Goal: Find specific page/section: Find specific page/section

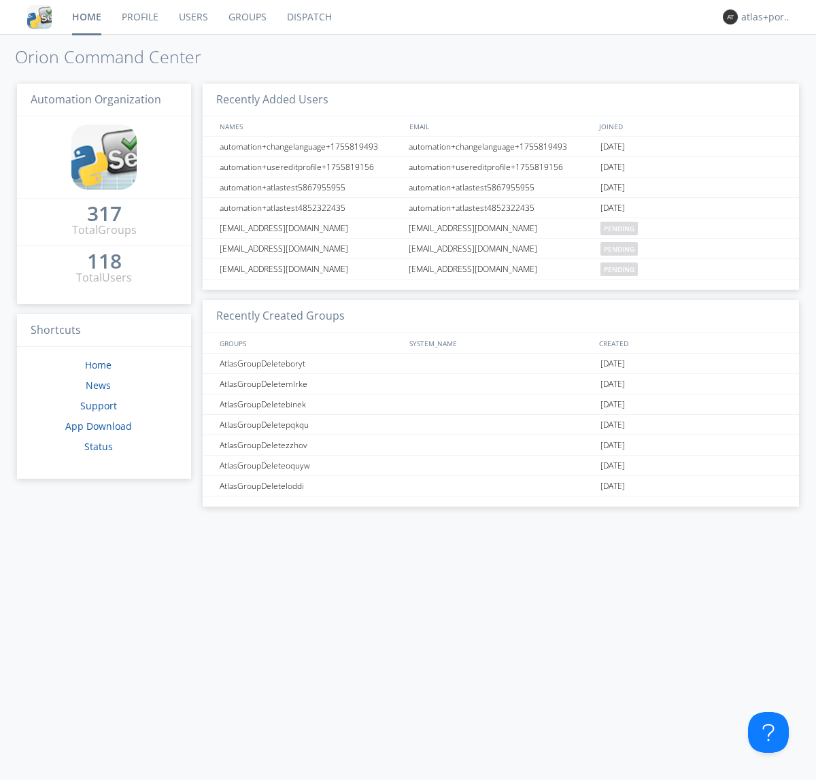
click at [308, 17] on link "Dispatch" at bounding box center [309, 17] width 65 height 34
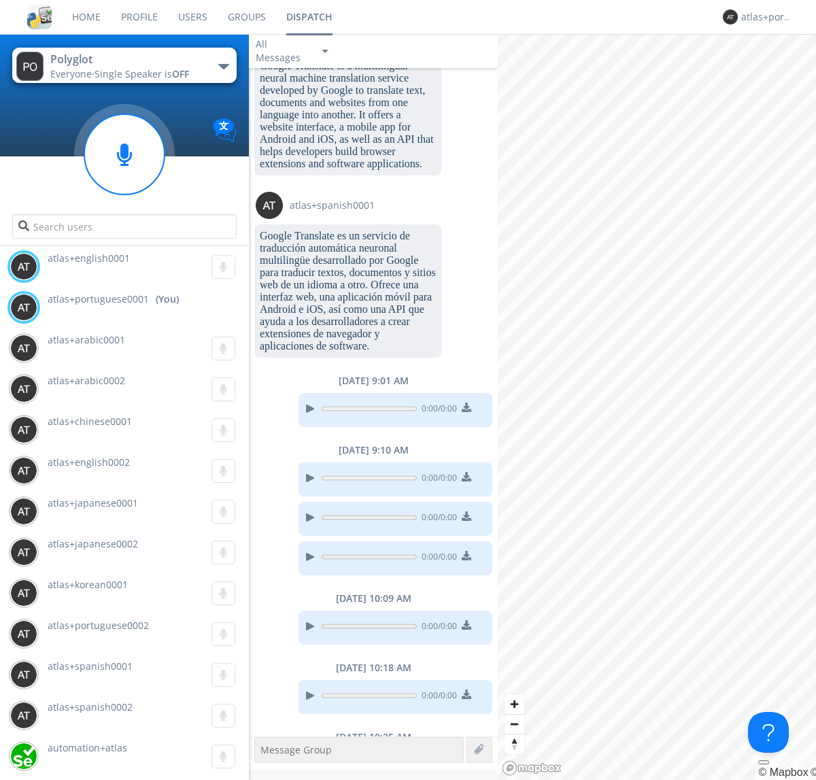
scroll to position [1228, 0]
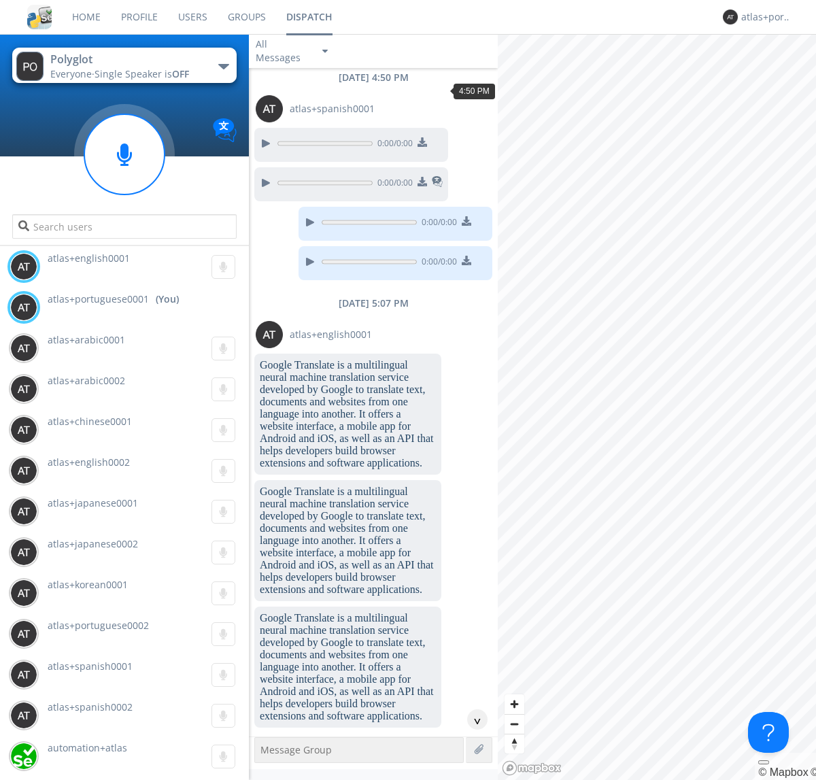
scroll to position [90, 0]
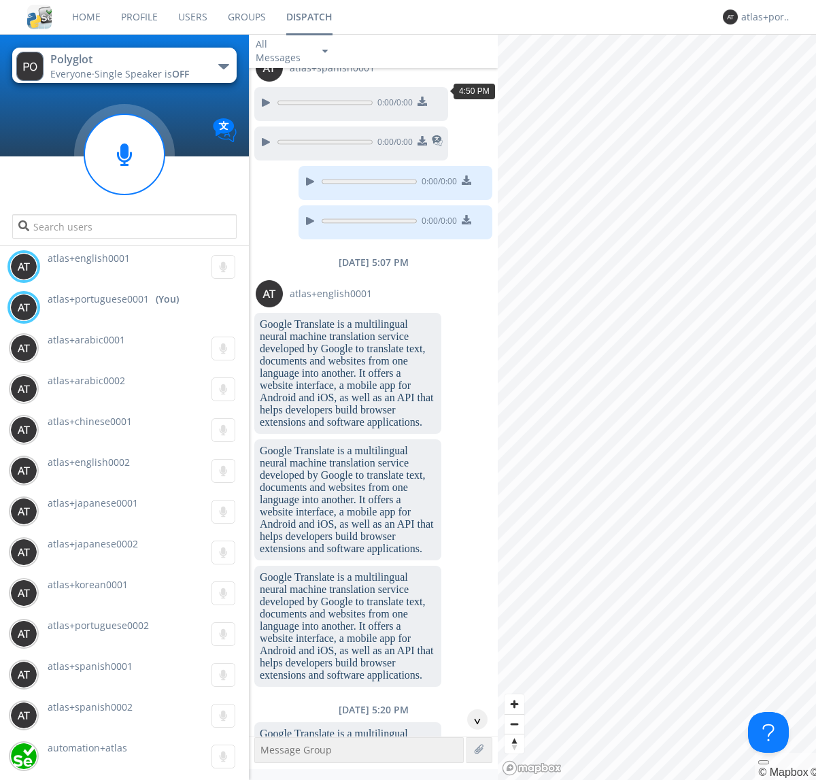
click at [472, 720] on div "^" at bounding box center [477, 720] width 20 height 20
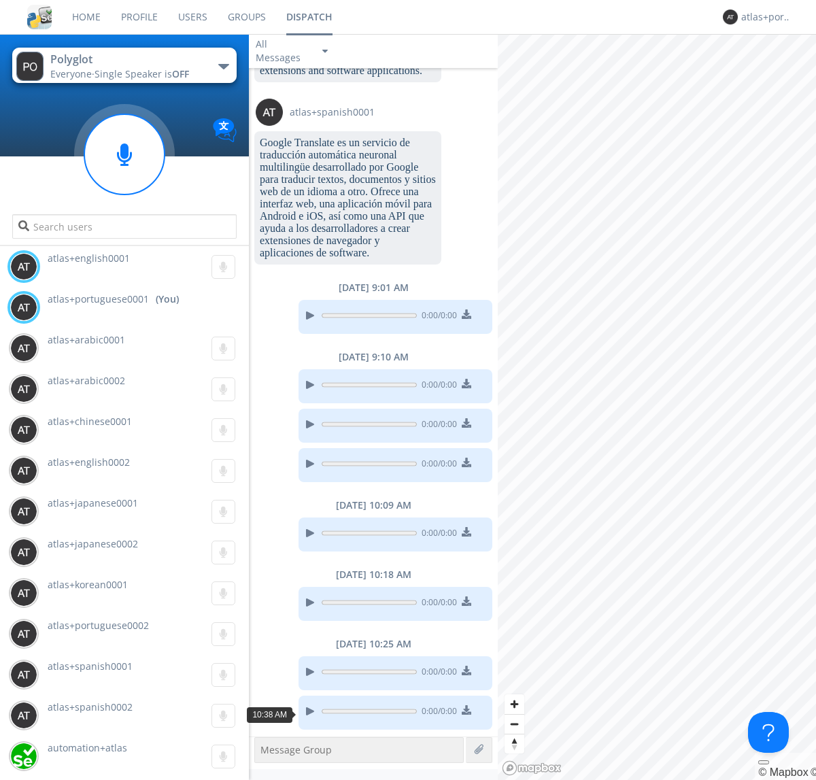
scroll to position [1296, 0]
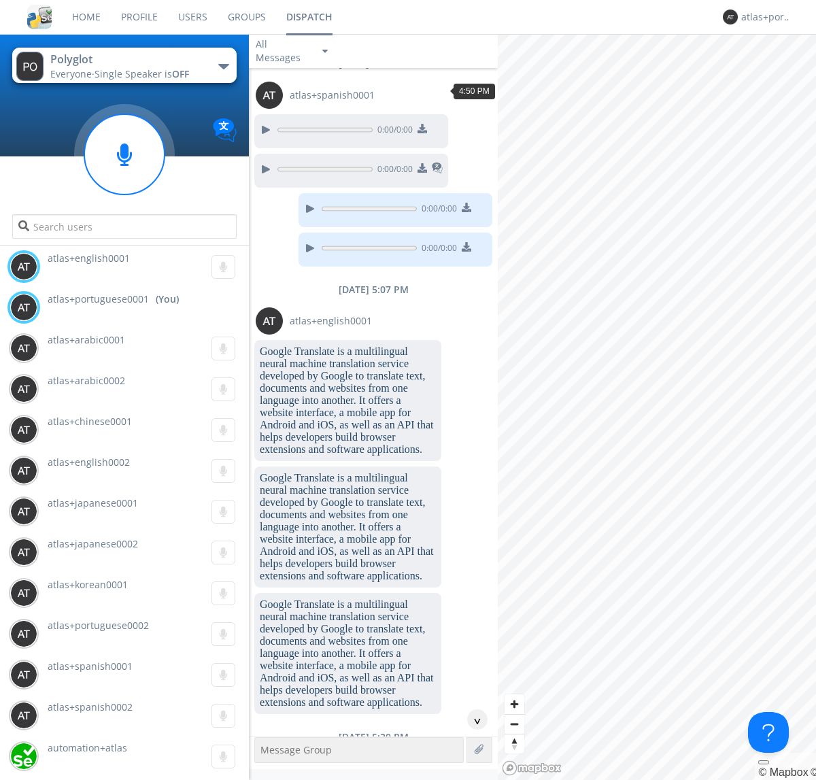
scroll to position [103, 0]
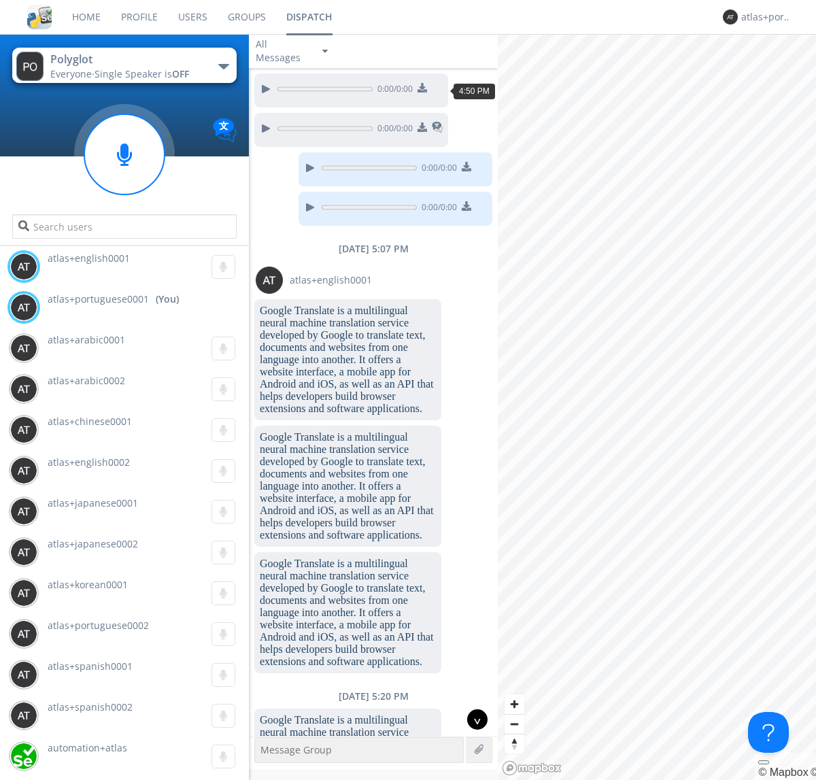
click at [472, 720] on div "^" at bounding box center [477, 720] width 20 height 20
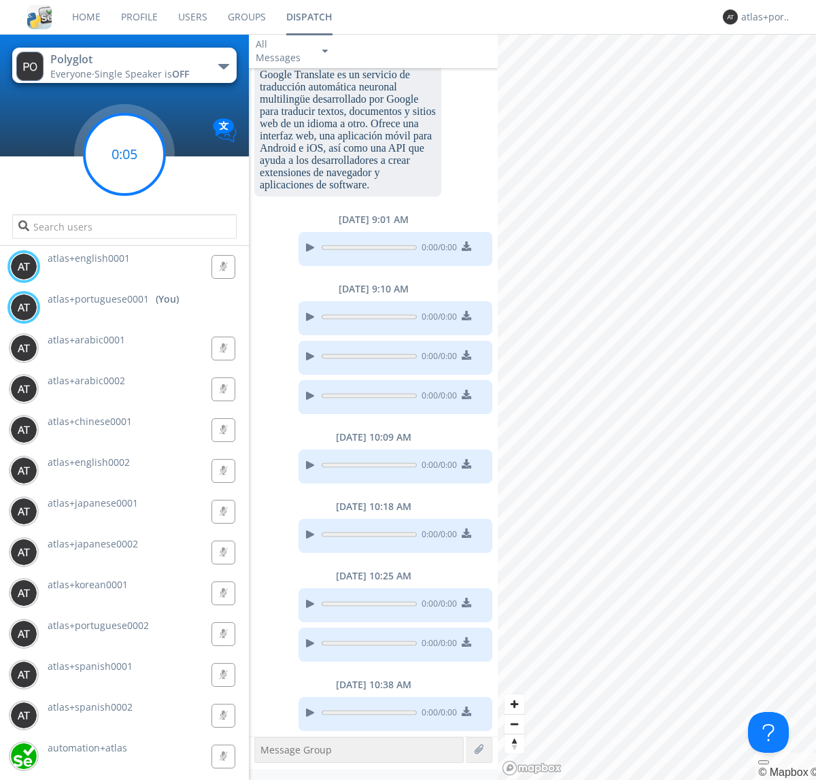
scroll to position [1336, 0]
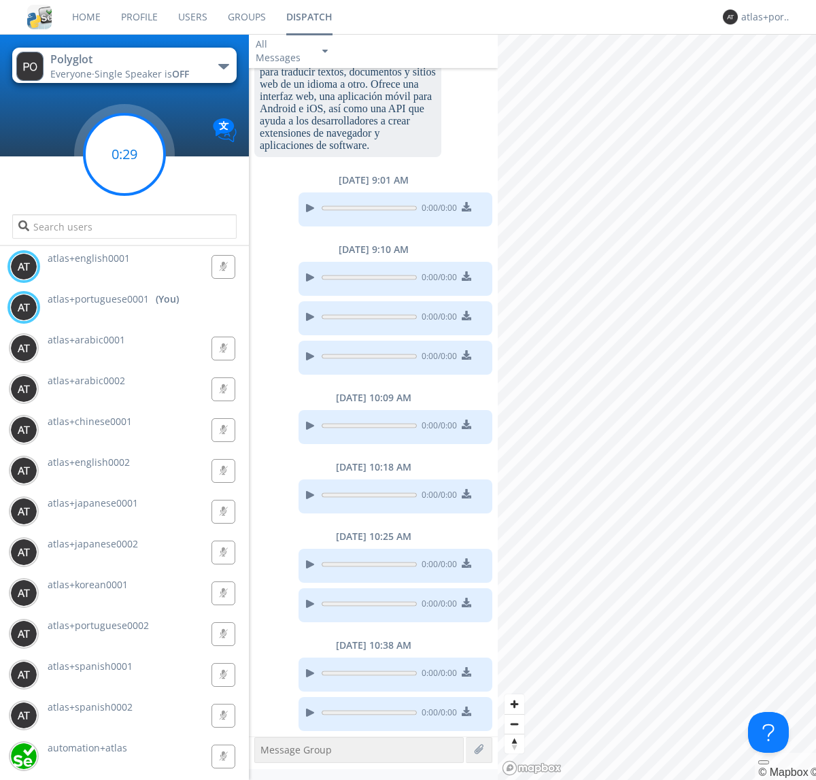
click at [125, 154] on g at bounding box center [124, 154] width 80 height 80
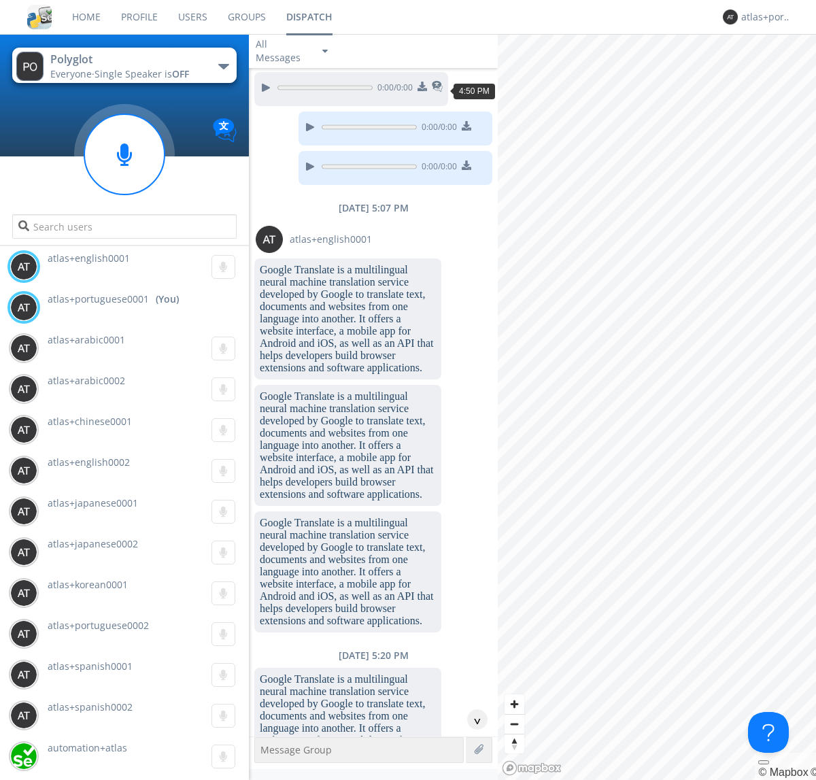
scroll to position [63, 0]
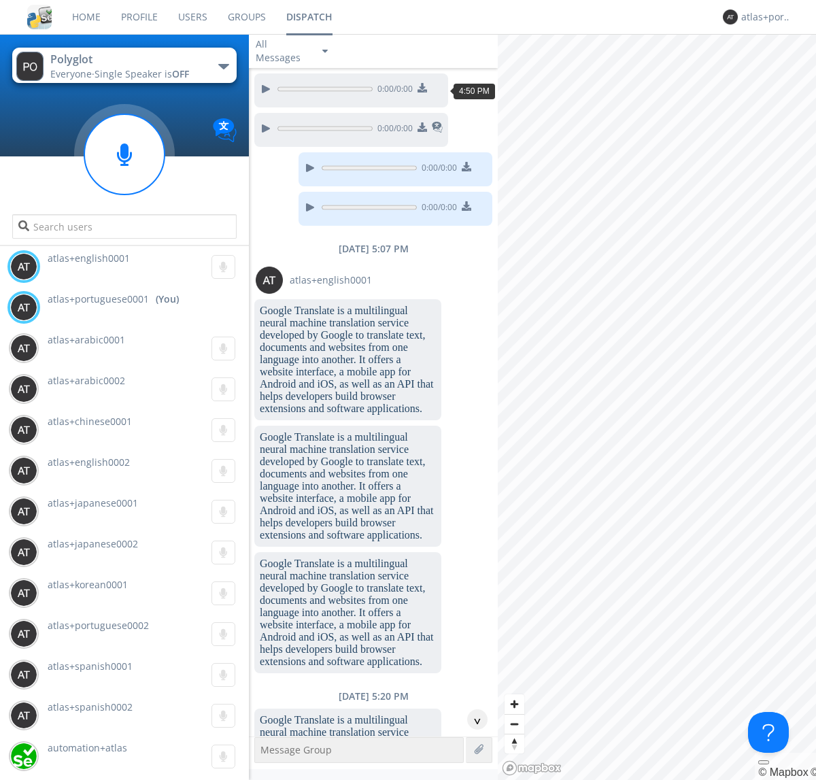
click at [472, 720] on div "^" at bounding box center [477, 720] width 20 height 20
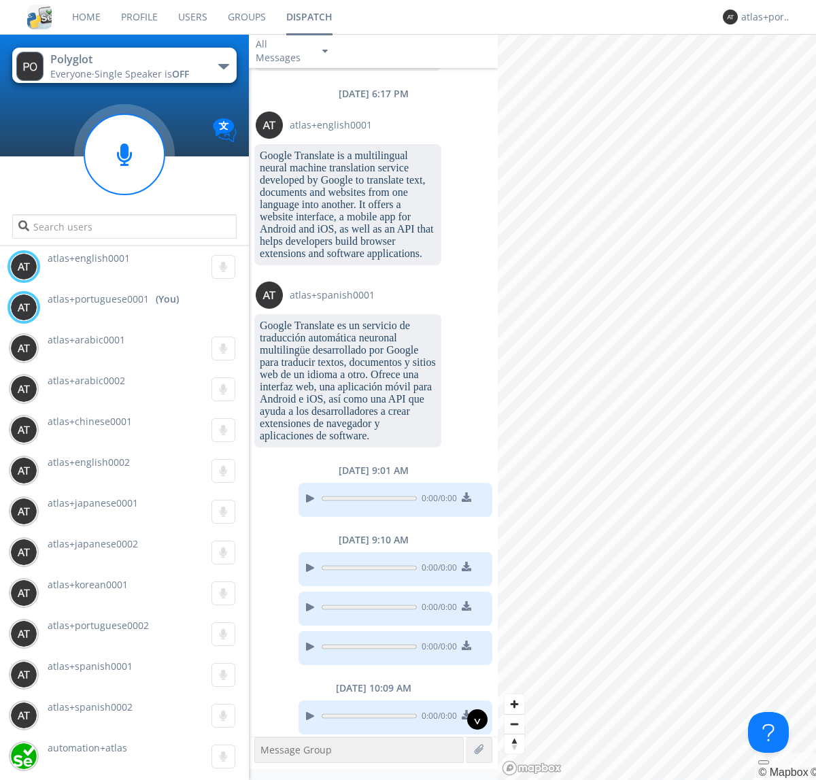
scroll to position [1295, 0]
